Goal: Task Accomplishment & Management: Use online tool/utility

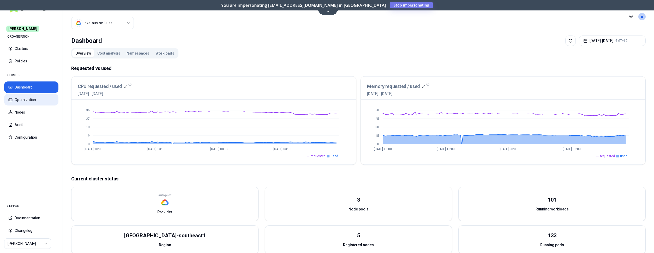
click at [18, 97] on button "Optimization" at bounding box center [31, 99] width 54 height 11
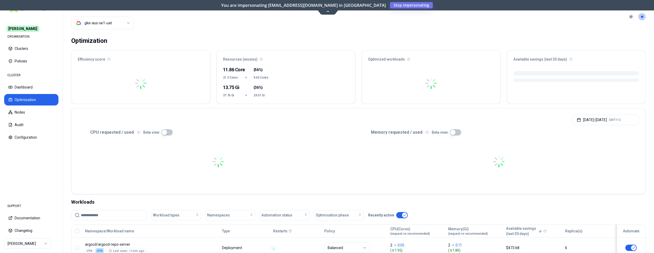
scroll to position [80, 0]
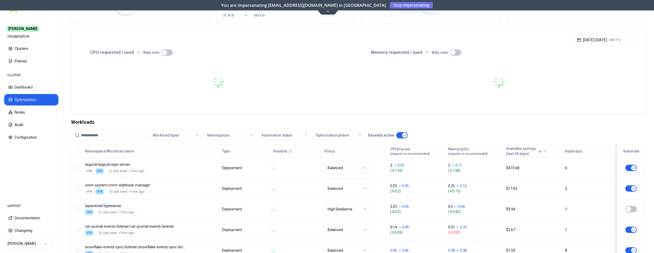
click at [107, 134] on input at bounding box center [112, 135] width 63 height 10
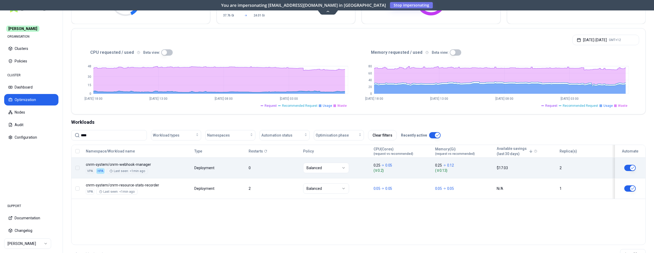
type input "****"
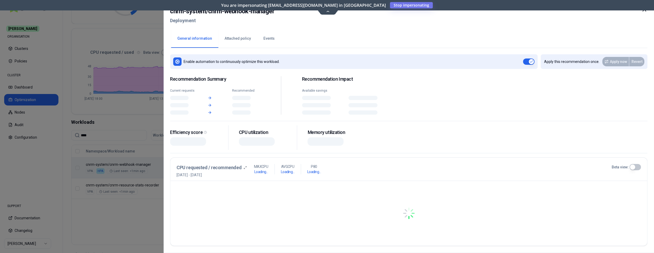
scroll to position [80, 0]
click at [227, 171] on div "Namespace/Workload name Type Restarts Policy CPU(Cores) (request vs recommended…" at bounding box center [358, 172] width 574 height 54
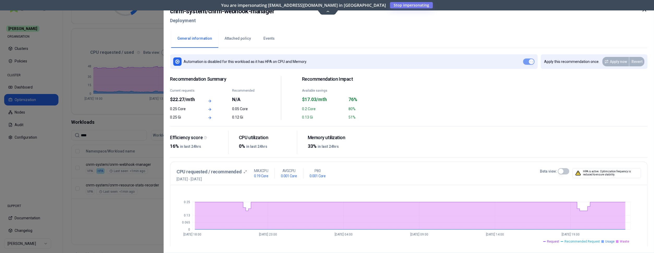
click at [265, 39] on button "Events" at bounding box center [269, 38] width 24 height 18
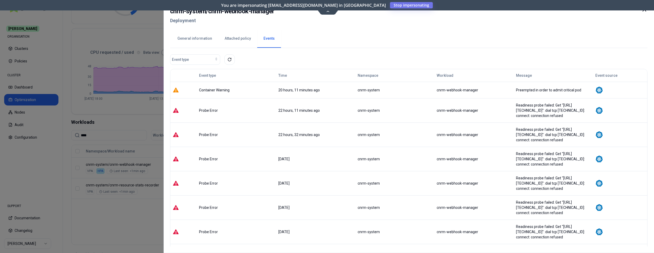
click at [141, 172] on div at bounding box center [327, 126] width 654 height 253
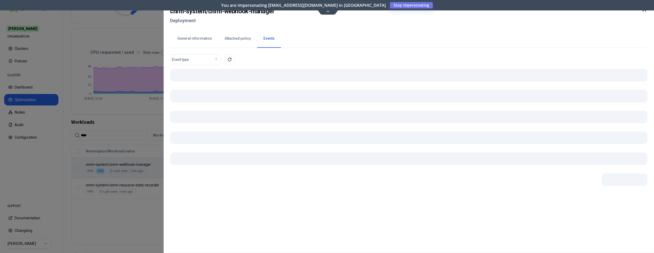
scroll to position [80, 0]
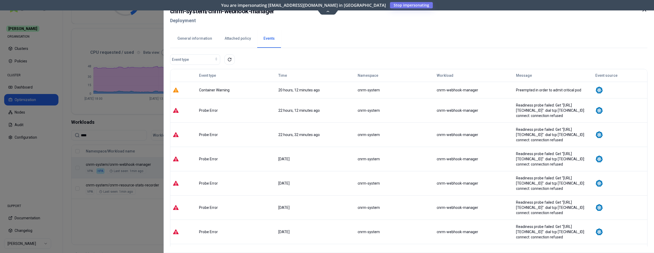
click at [197, 39] on button "General information" at bounding box center [194, 38] width 47 height 18
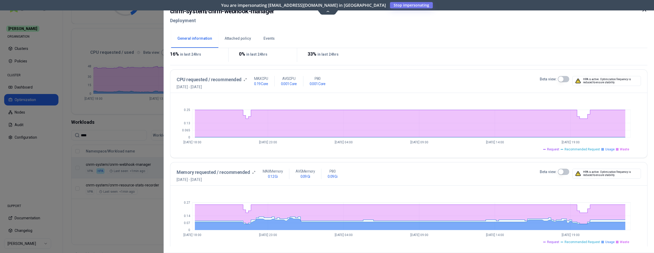
scroll to position [106, 0]
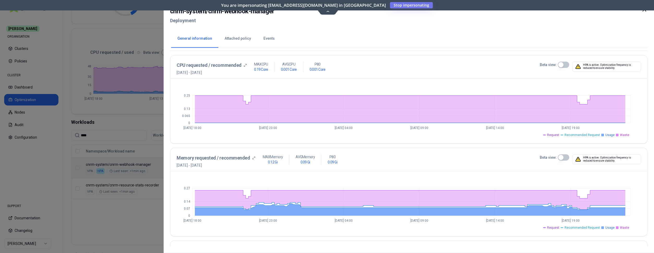
click at [119, 24] on div at bounding box center [327, 126] width 654 height 253
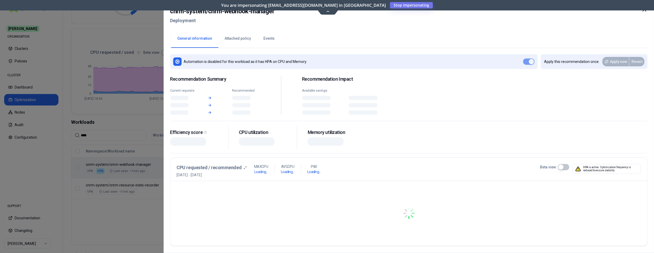
scroll to position [80, 0]
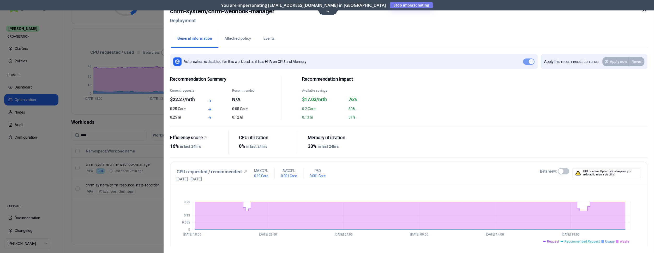
click at [122, 117] on div at bounding box center [327, 126] width 654 height 253
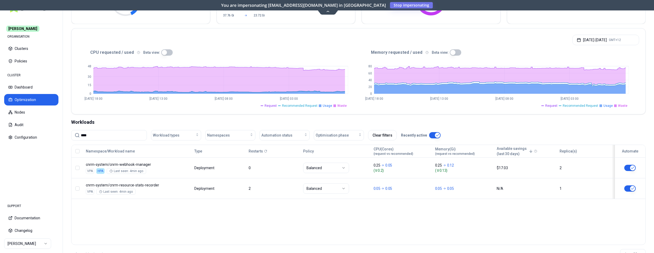
scroll to position [80, 0]
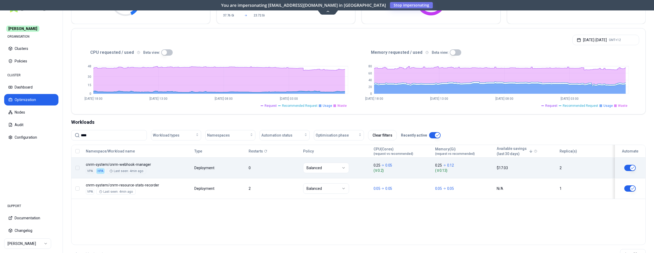
click at [633, 166] on button "button" at bounding box center [629, 168] width 11 height 6
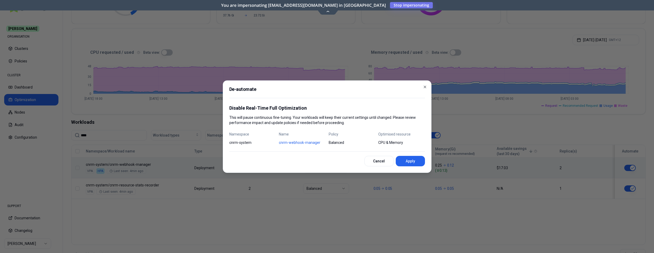
drag, startPoint x: 417, startPoint y: 160, endPoint x: 423, endPoint y: 160, distance: 6.3
click at [417, 160] on button "Apply" at bounding box center [410, 161] width 29 height 10
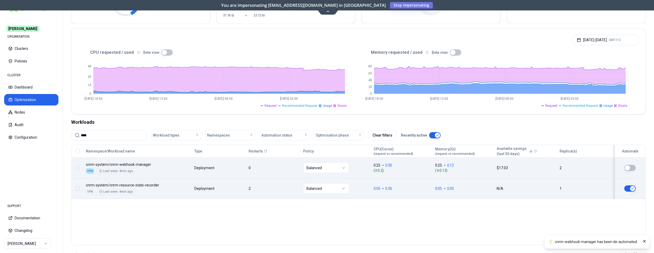
click at [635, 189] on button "button" at bounding box center [629, 188] width 11 height 6
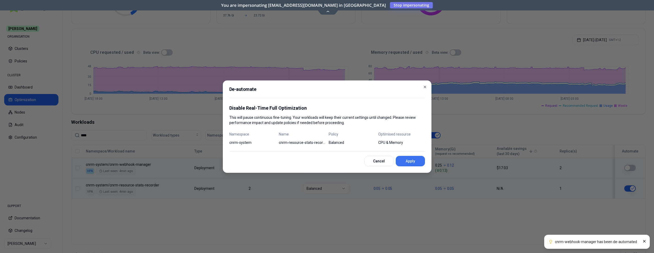
click at [417, 162] on button "Apply" at bounding box center [410, 161] width 29 height 10
